Goal: Task Accomplishment & Management: Manage account settings

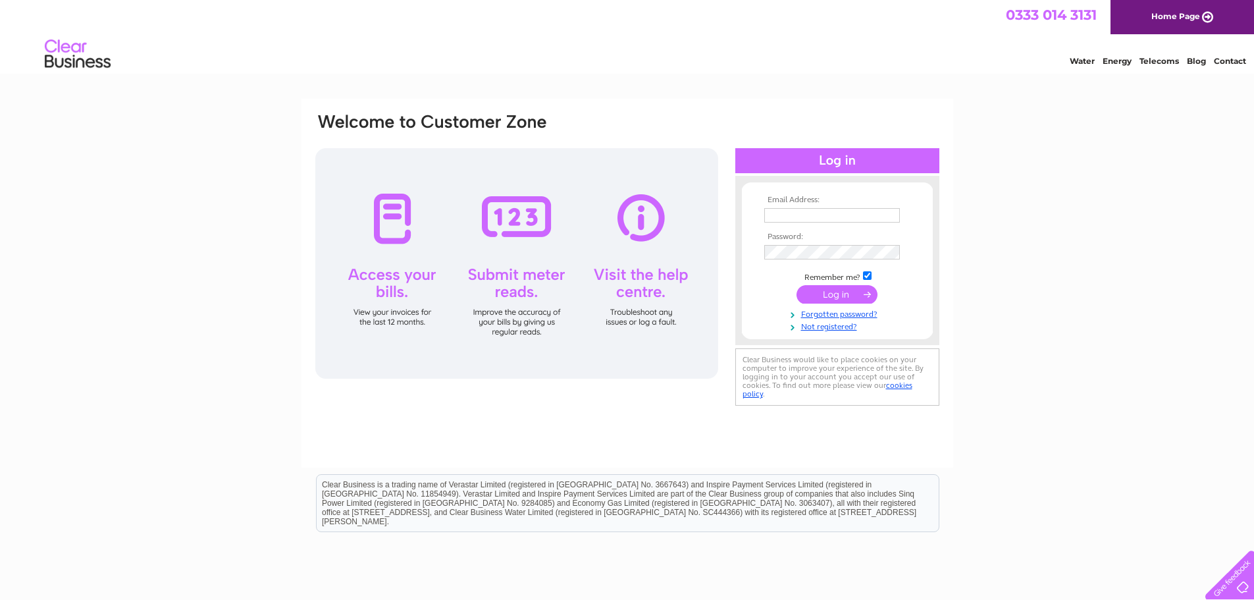
click at [785, 219] on input "text" at bounding box center [832, 215] width 136 height 14
type input "info@bankfootcoachworksltd.co.uk"
click at [830, 296] on input "submit" at bounding box center [837, 294] width 81 height 18
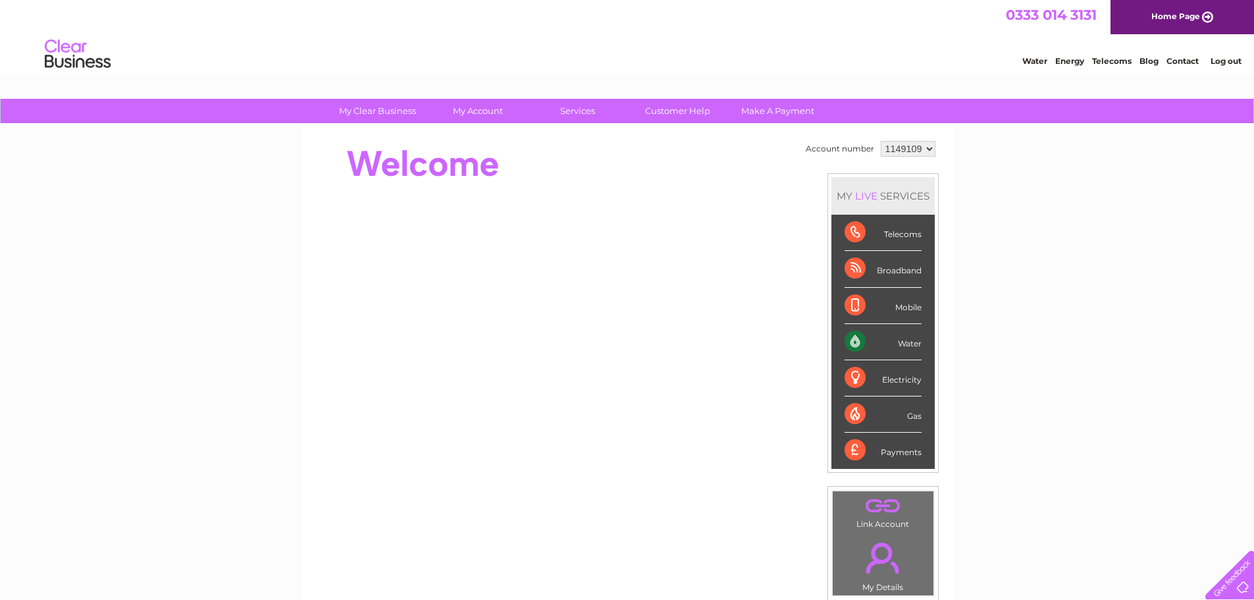
click at [850, 341] on div "Water" at bounding box center [883, 342] width 77 height 36
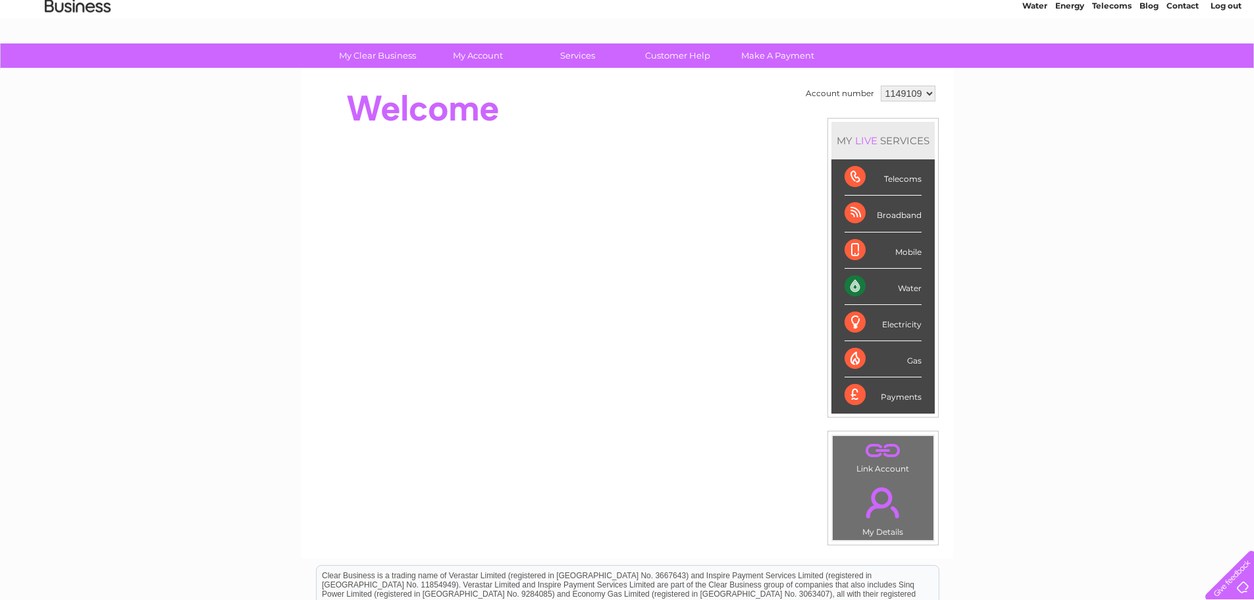
scroll to position [51, 0]
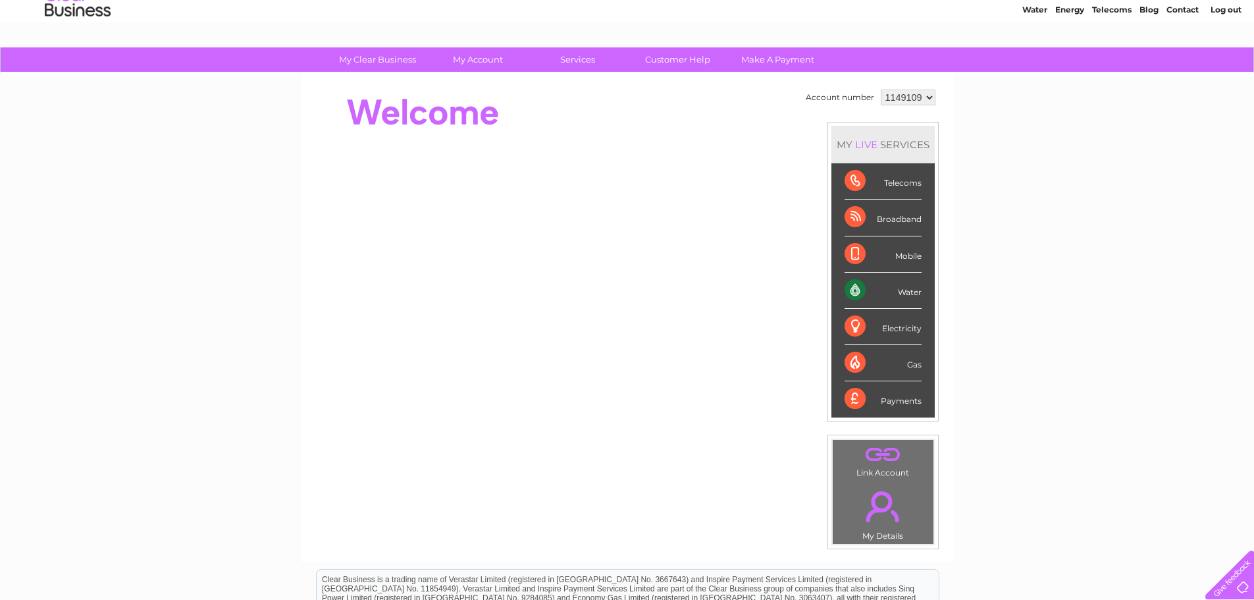
click at [907, 293] on div "Water" at bounding box center [883, 291] width 77 height 36
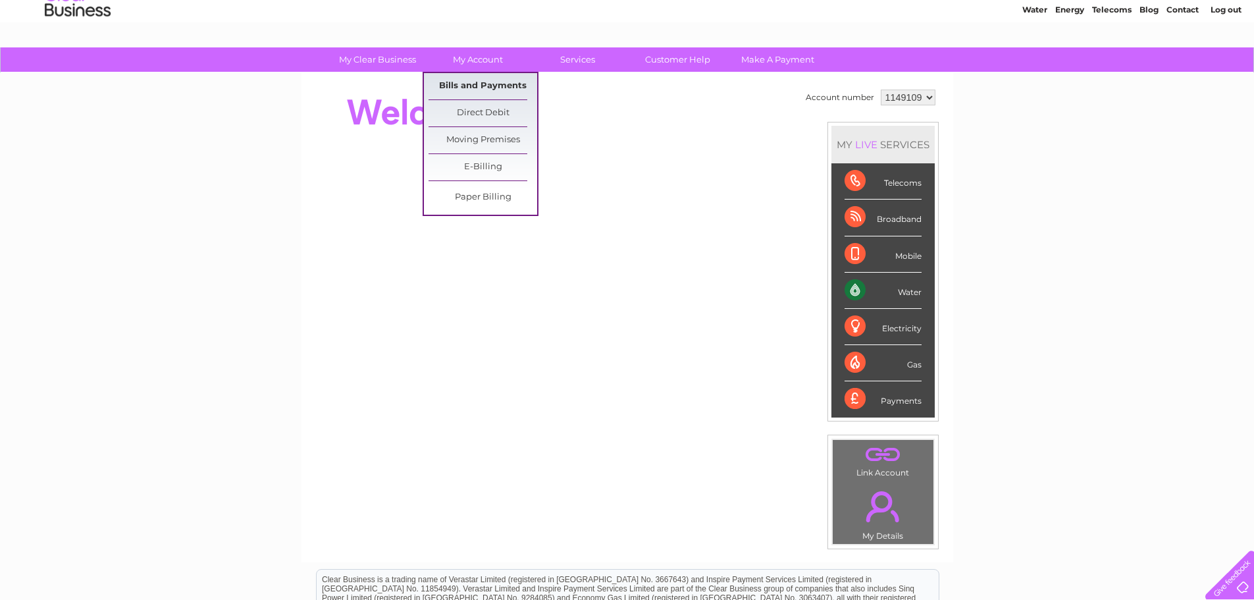
click at [483, 82] on link "Bills and Payments" at bounding box center [483, 86] width 109 height 26
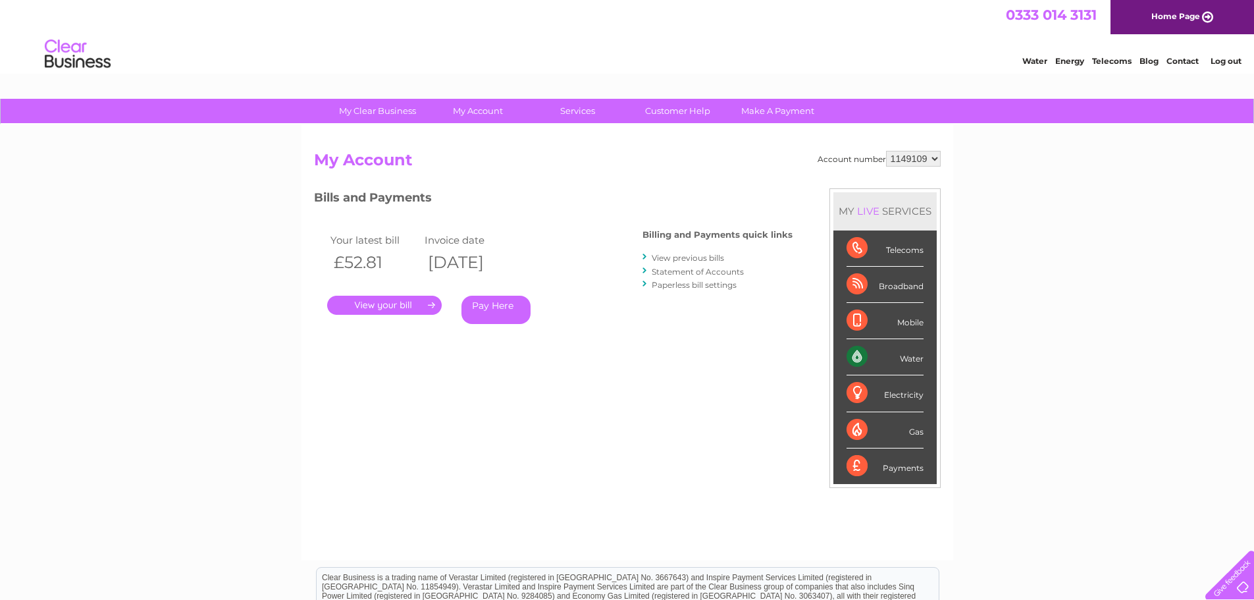
click at [387, 305] on link "." at bounding box center [384, 305] width 115 height 19
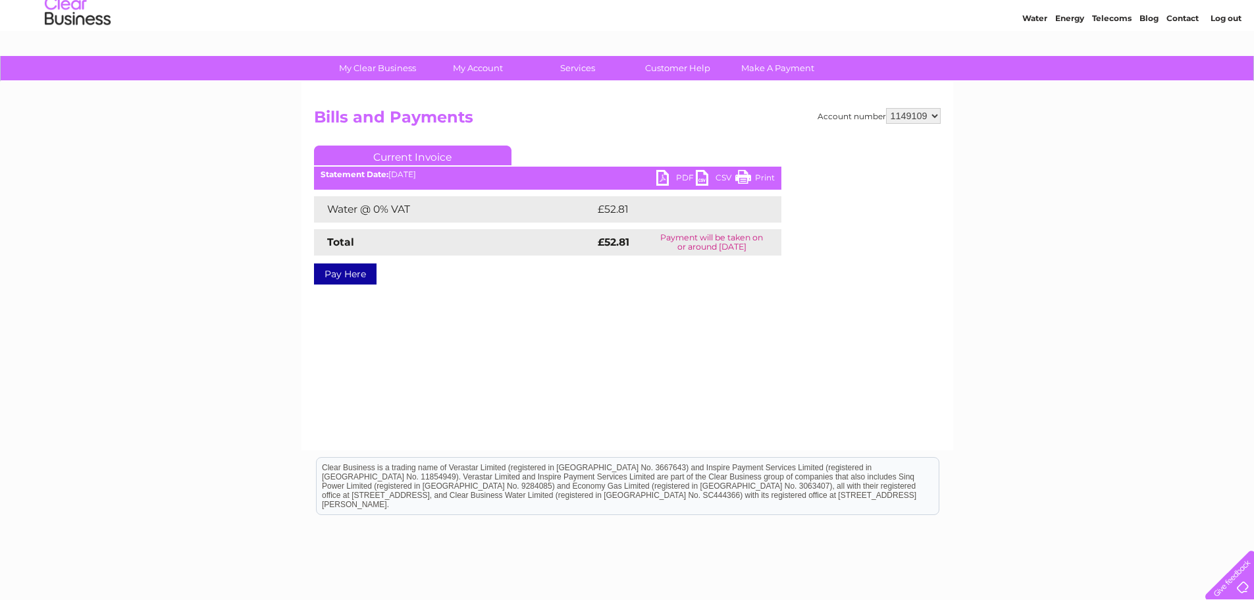
scroll to position [66, 0]
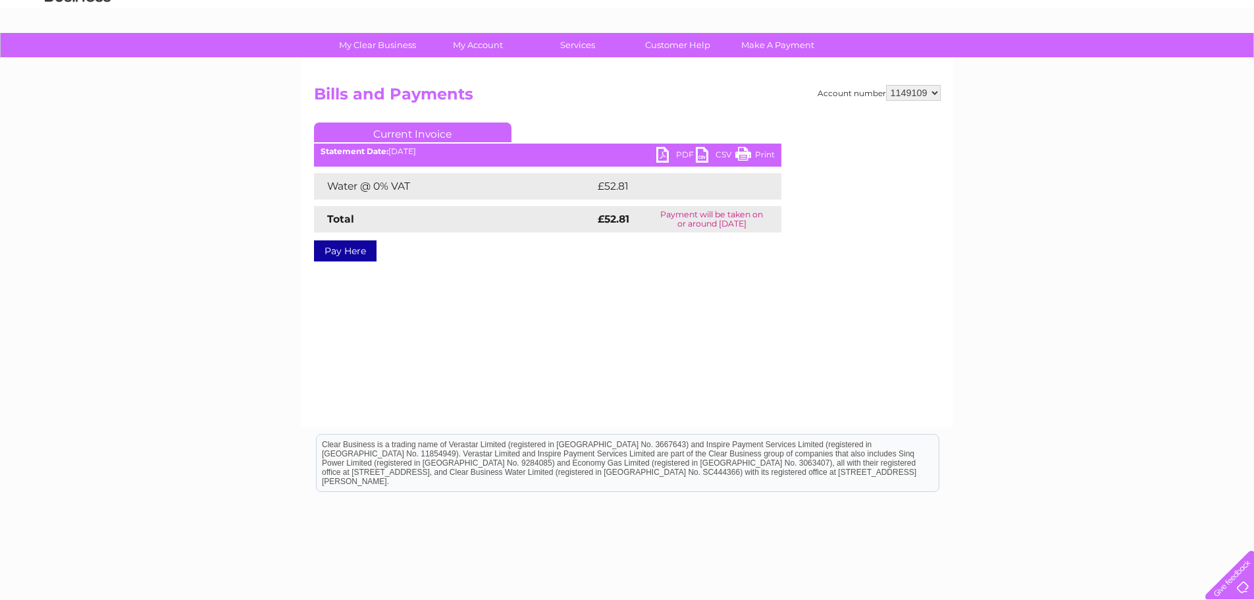
click at [665, 155] on link "PDF" at bounding box center [676, 156] width 40 height 19
